Goal: Register for event/course: Sign up to attend an event or enroll in a course

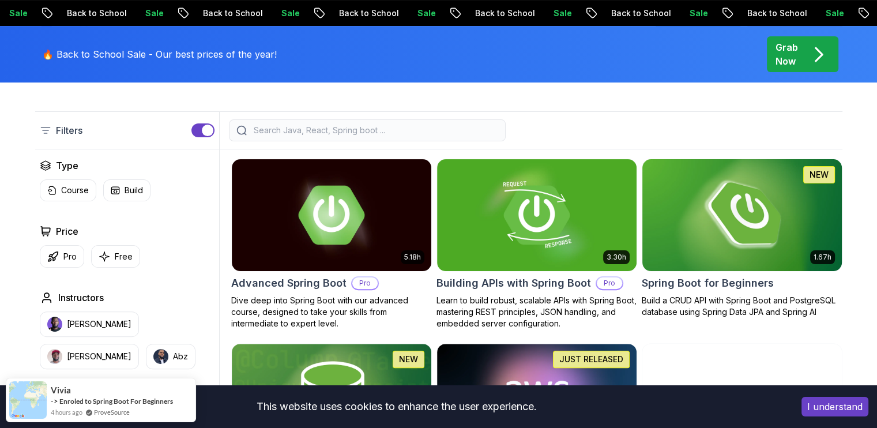
scroll to position [267, 0]
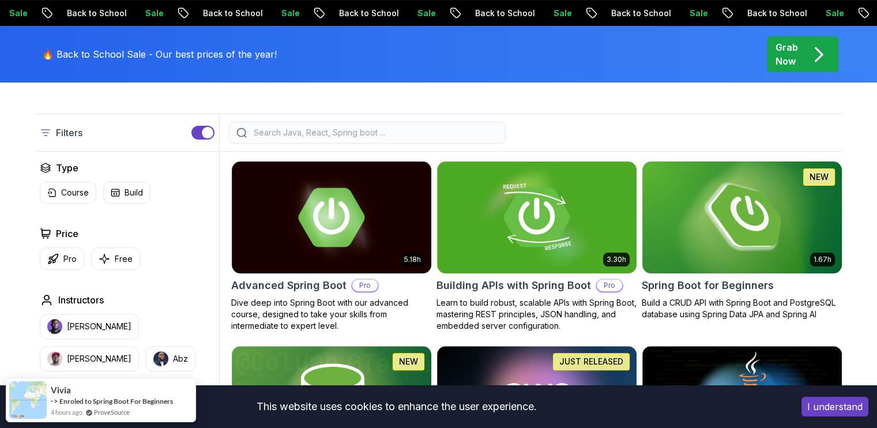
click at [665, 186] on img at bounding box center [741, 217] width 209 height 117
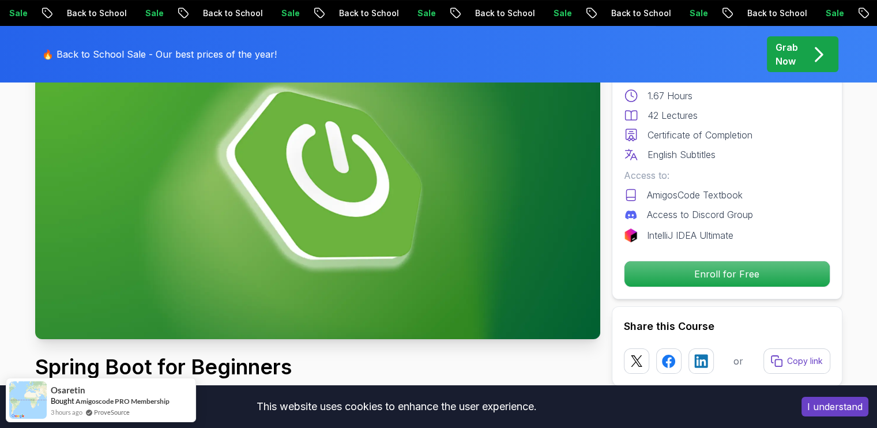
scroll to position [135, 0]
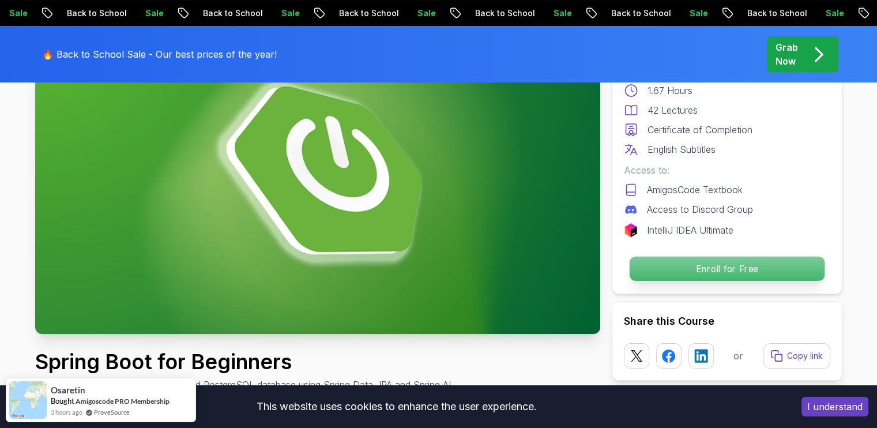
click at [647, 276] on p "Enroll for Free" at bounding box center [726, 269] width 195 height 24
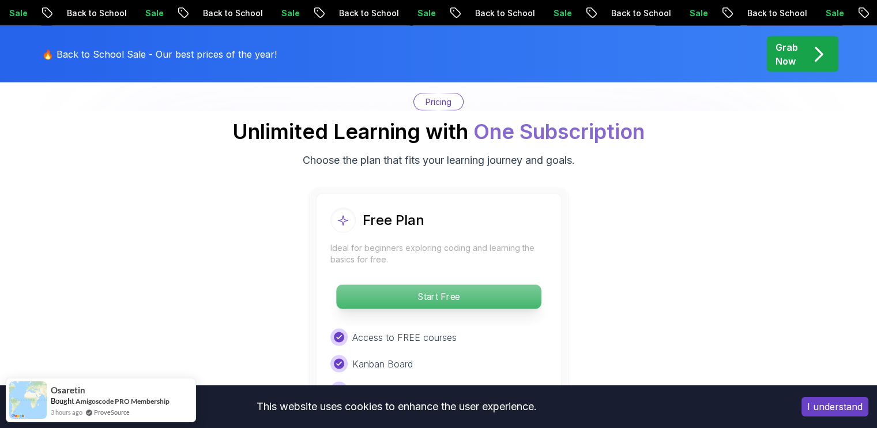
scroll to position [2403, 0]
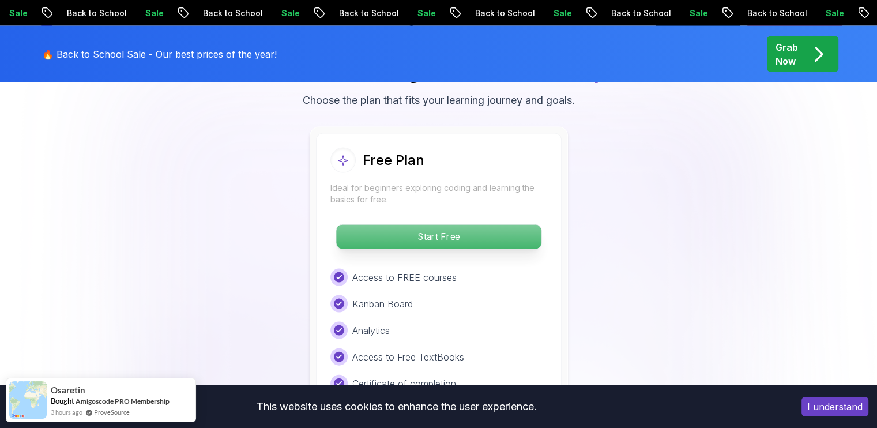
click at [450, 225] on p "Start Free" at bounding box center [438, 237] width 205 height 24
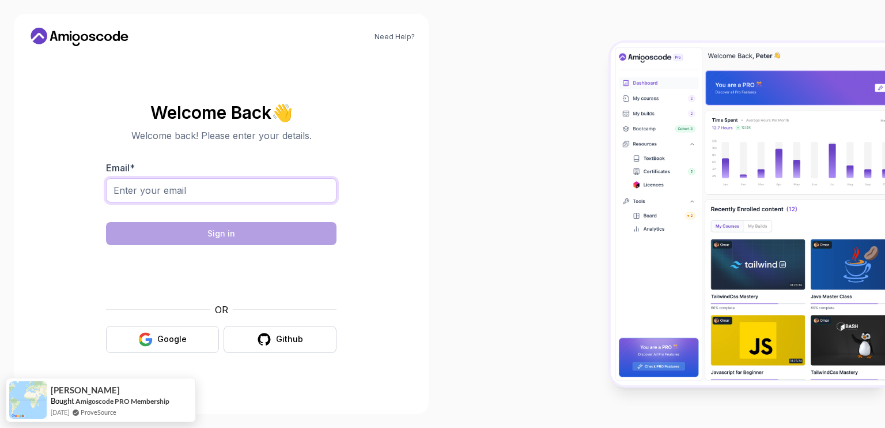
click at [231, 197] on input "Email *" at bounding box center [221, 190] width 231 height 24
click at [238, 196] on input "[EMAIL_ADDRESS][DOMAIN_NAME]" at bounding box center [221, 190] width 231 height 24
type input "[EMAIL_ADDRESS][DOMAIN_NAME]"
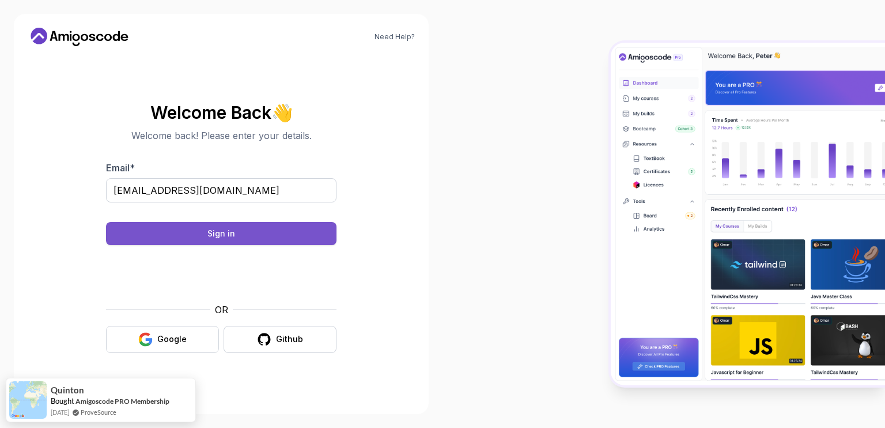
click at [230, 235] on div "Sign in" at bounding box center [222, 234] width 28 height 12
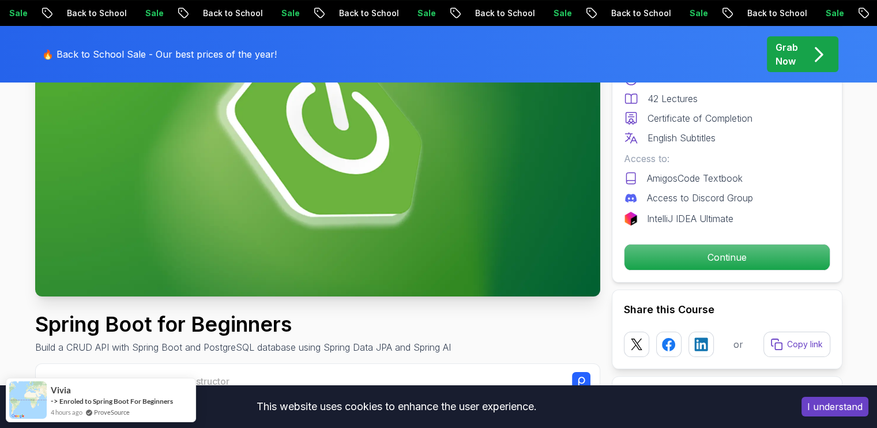
scroll to position [237, 0]
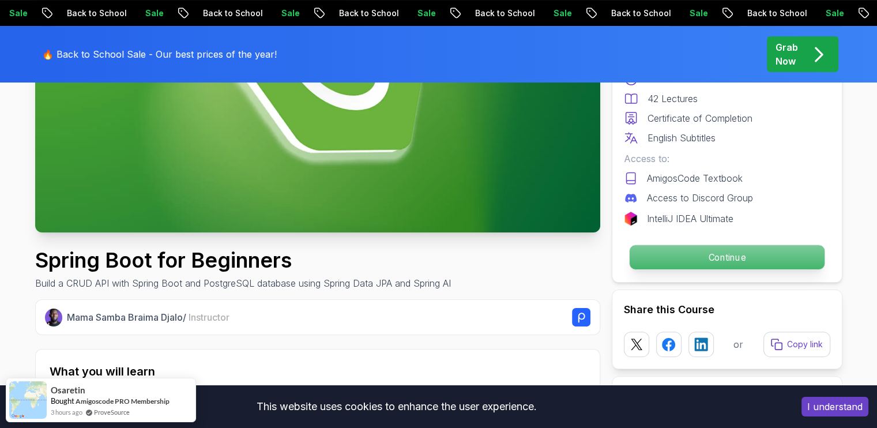
click at [659, 255] on p "Continue" at bounding box center [726, 257] width 195 height 24
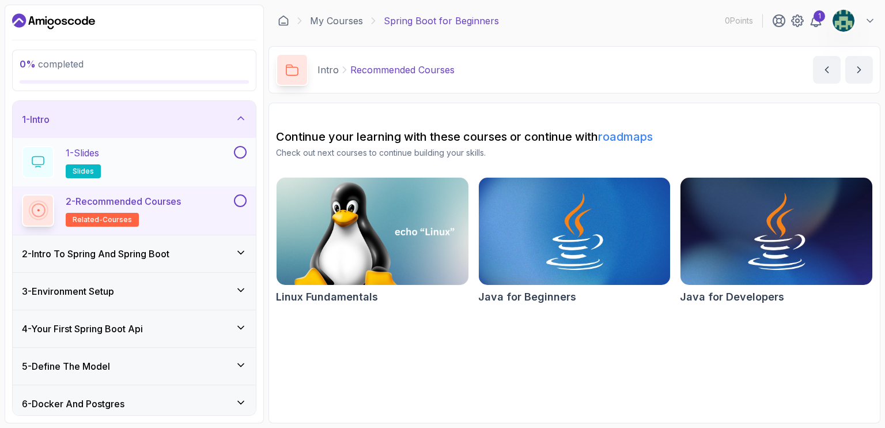
click at [184, 149] on div "1 - Slides slides" at bounding box center [127, 162] width 210 height 32
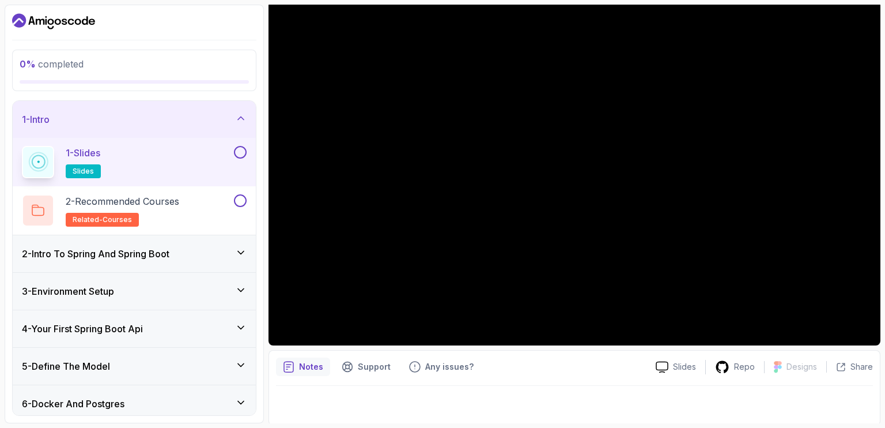
scroll to position [67, 0]
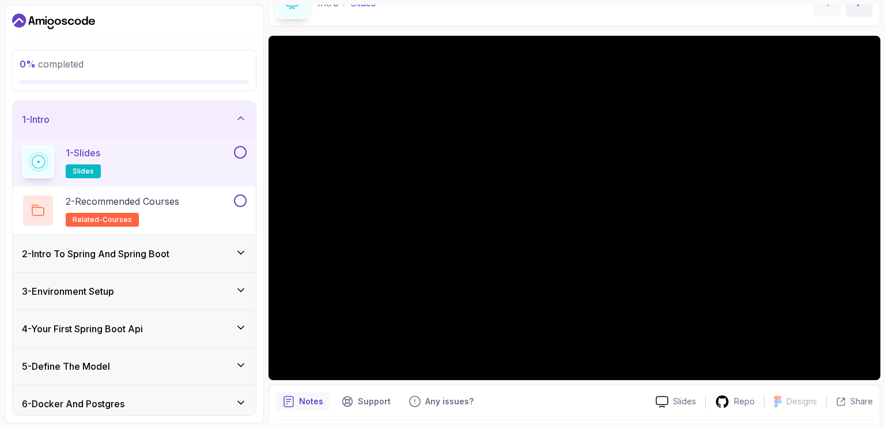
click at [246, 152] on button at bounding box center [240, 152] width 13 height 13
click at [245, 198] on button at bounding box center [240, 200] width 13 height 13
click at [187, 244] on div "2 - Intro To Spring And Spring Boot" at bounding box center [134, 253] width 243 height 37
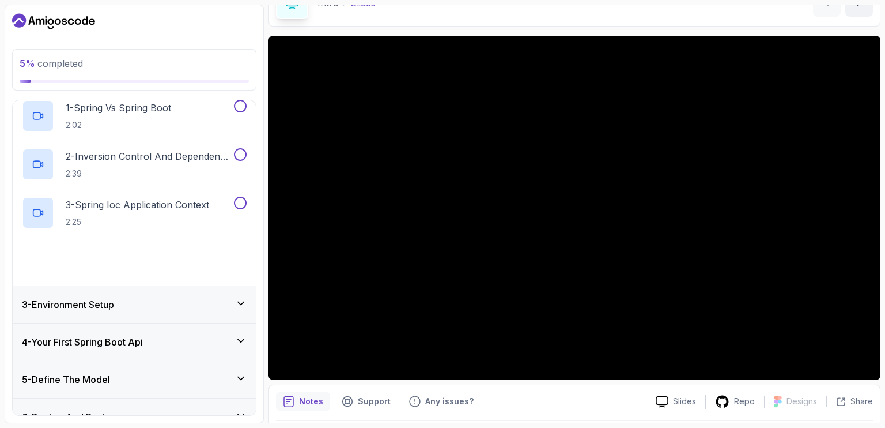
scroll to position [88, 0]
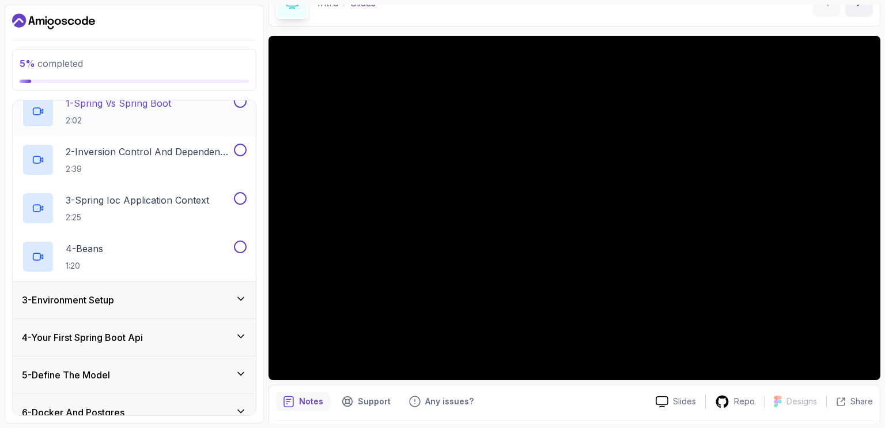
click at [241, 105] on button at bounding box center [240, 101] width 13 height 13
click at [241, 105] on icon at bounding box center [240, 102] width 10 height 12
click at [149, 102] on p "1 - Spring Vs Spring Boot" at bounding box center [118, 103] width 105 height 14
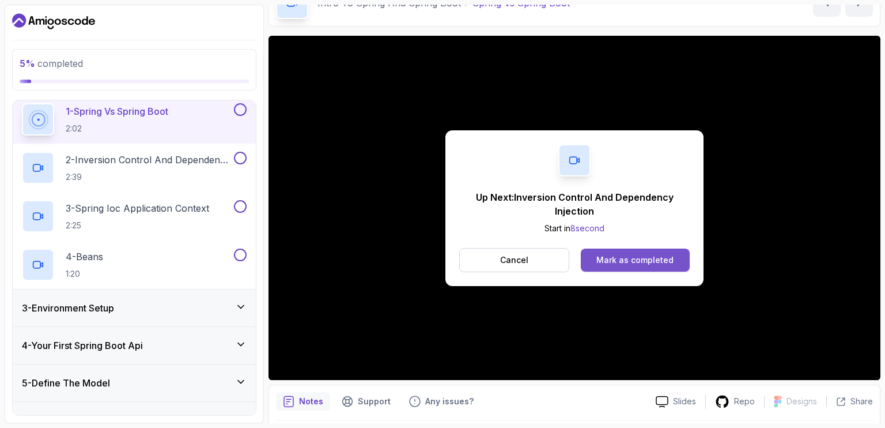
click at [598, 258] on div "Mark as completed" at bounding box center [635, 260] width 77 height 12
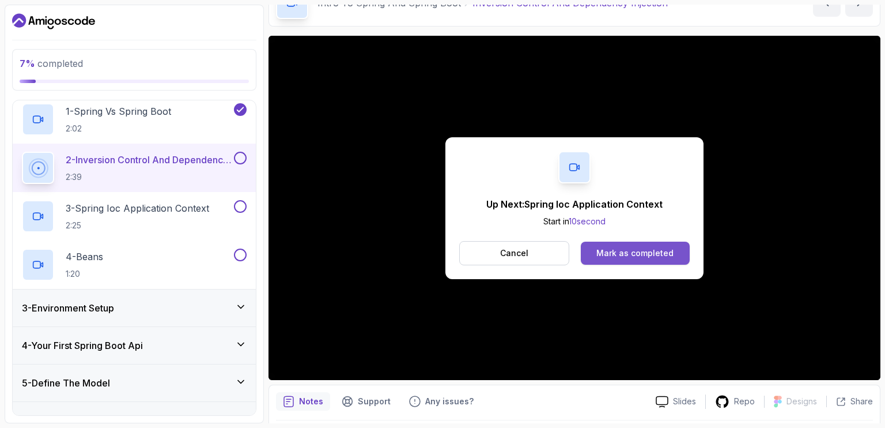
click at [607, 256] on div "Mark as completed" at bounding box center [635, 253] width 77 height 12
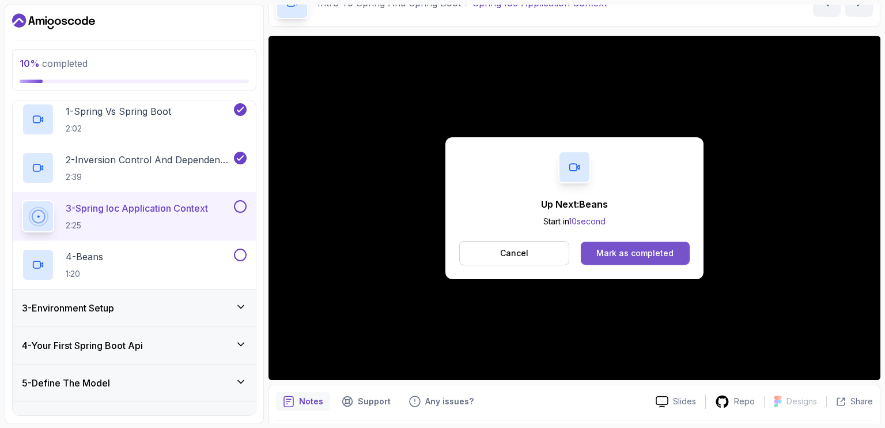
click at [599, 242] on button "Mark as completed" at bounding box center [635, 253] width 109 height 23
